Goal: Check status

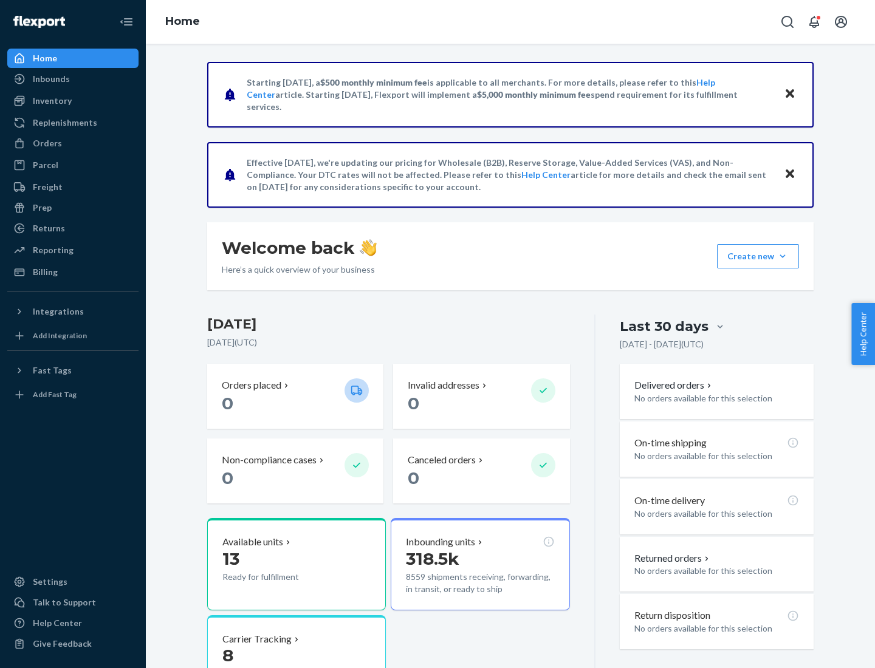
click at [782, 256] on button "Create new Create new inbound Create new order Create new product" at bounding box center [758, 256] width 82 height 24
click at [50, 79] on div "Inbounds" at bounding box center [51, 79] width 37 height 12
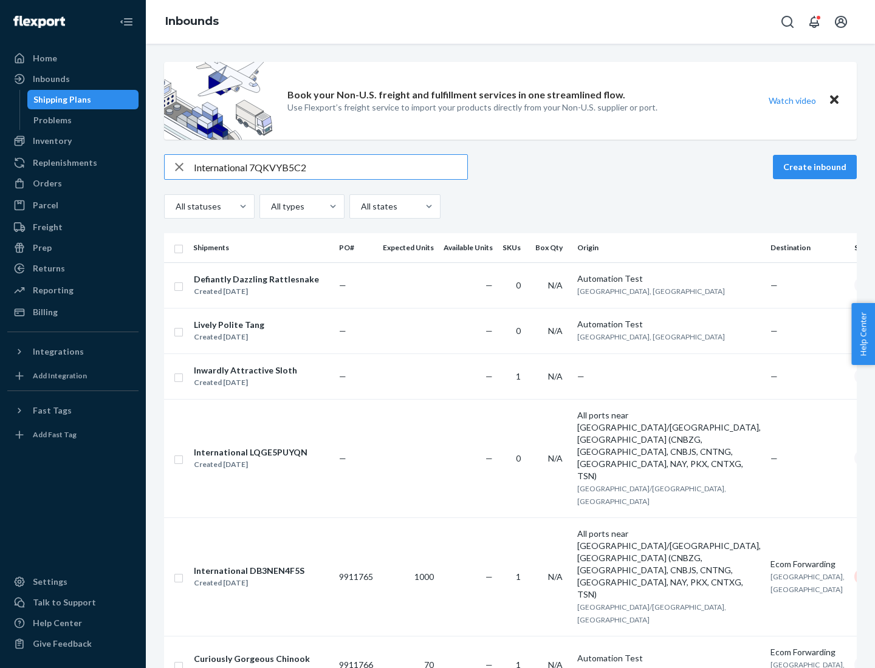
type input "International 7QKVYB5C29"
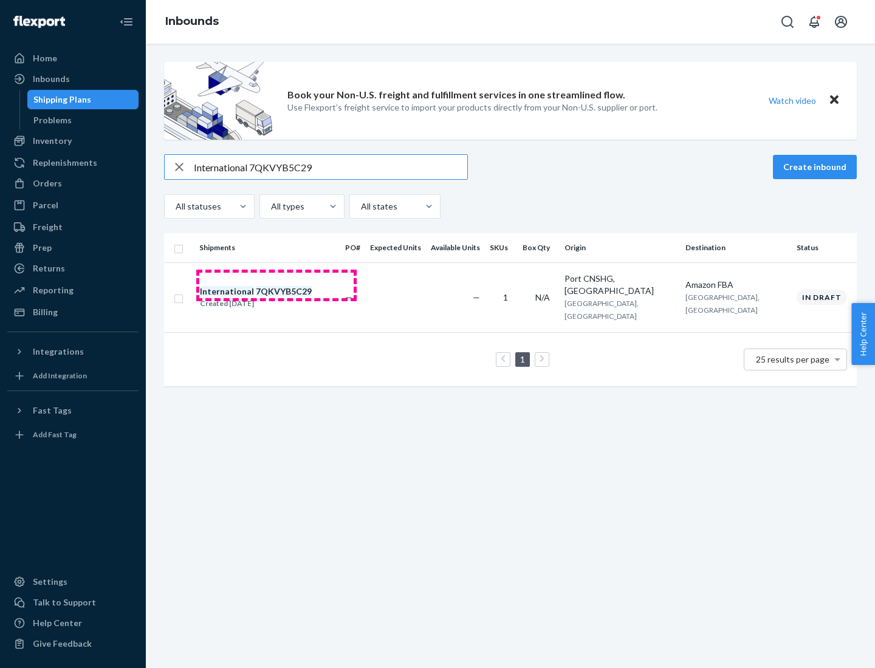
click at [276, 298] on div "Created [DATE]" at bounding box center [256, 304] width 112 height 12
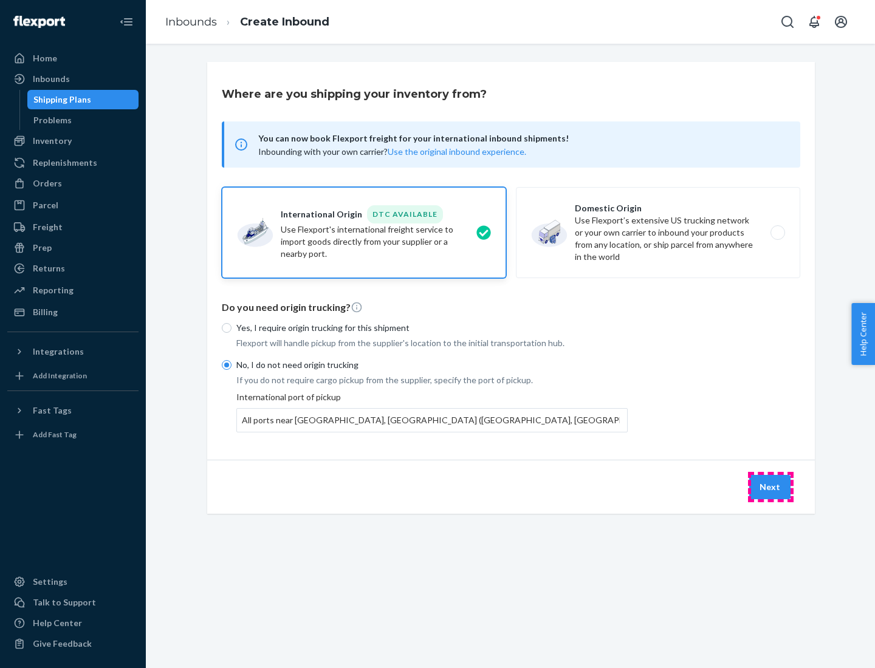
click at [770, 487] on button "Next" at bounding box center [769, 487] width 41 height 24
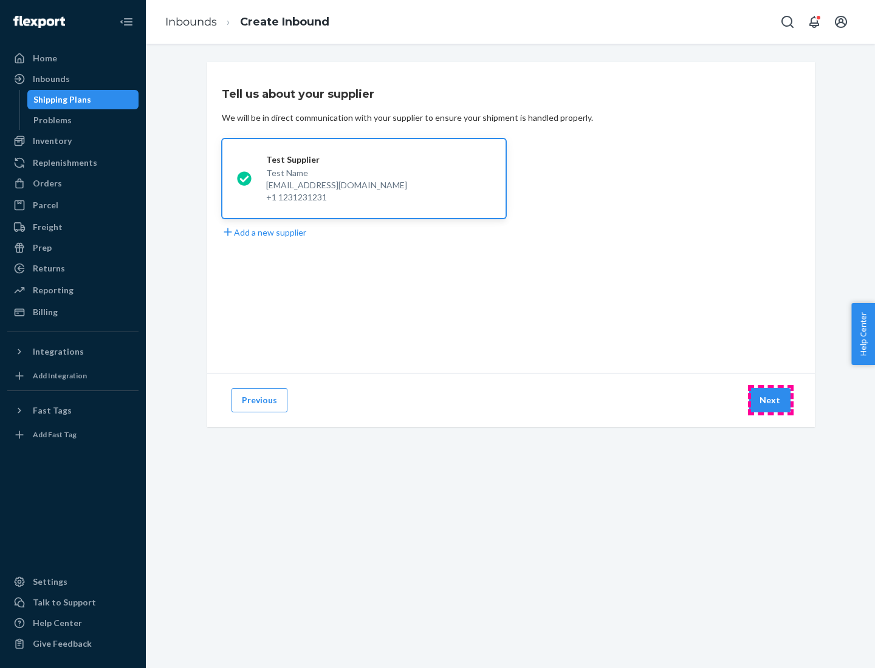
click at [770, 400] on button "Next" at bounding box center [769, 400] width 41 height 24
